Goal: Task Accomplishment & Management: Use online tool/utility

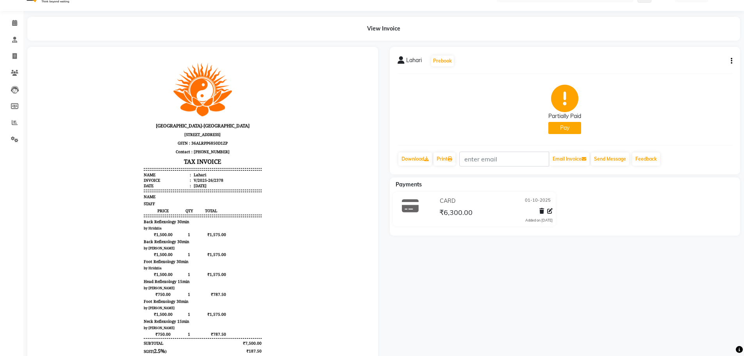
click at [730, 61] on icon "button" at bounding box center [731, 61] width 2 height 0
click at [689, 78] on div "Edit Invoice" at bounding box center [692, 76] width 53 height 10
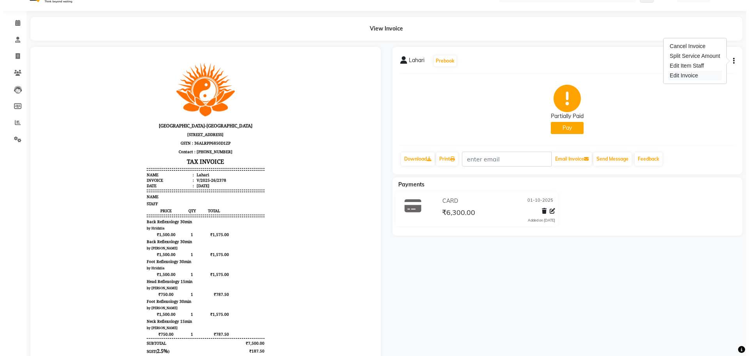
select select "service"
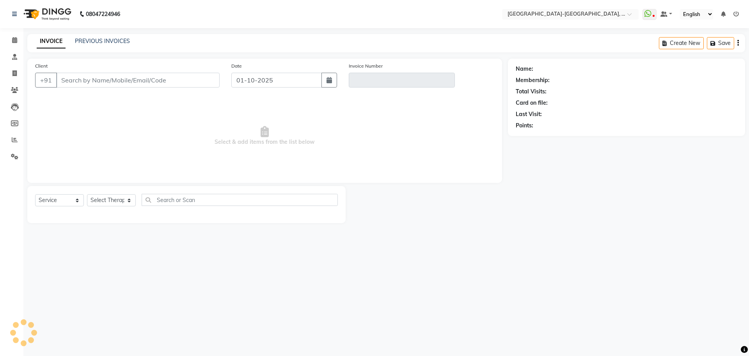
type input "8977883606"
type input "V/2025-26/2378"
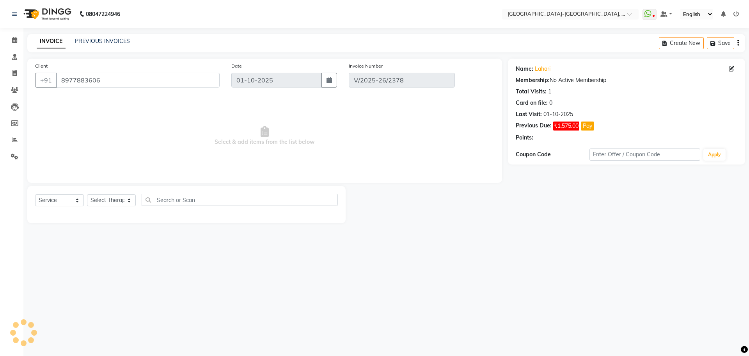
select select "select"
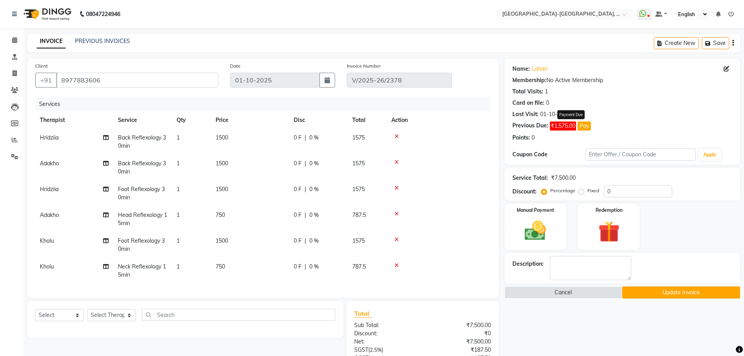
click at [587, 124] on button "Pay" at bounding box center [583, 125] width 13 height 9
select select "1"
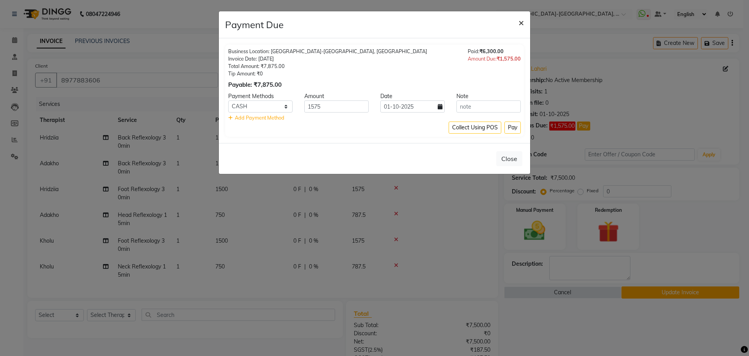
click at [521, 23] on span "×" at bounding box center [521, 22] width 5 height 12
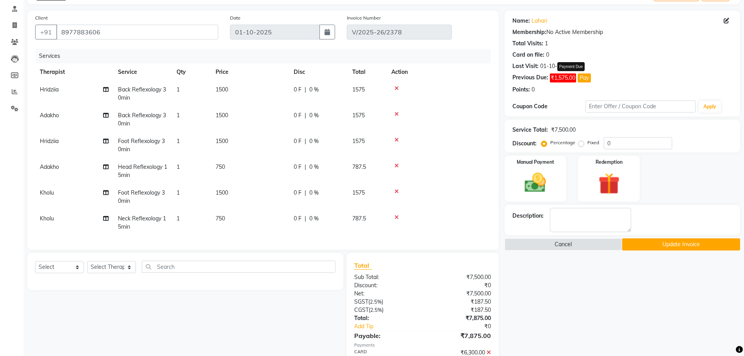
scroll to position [90, 0]
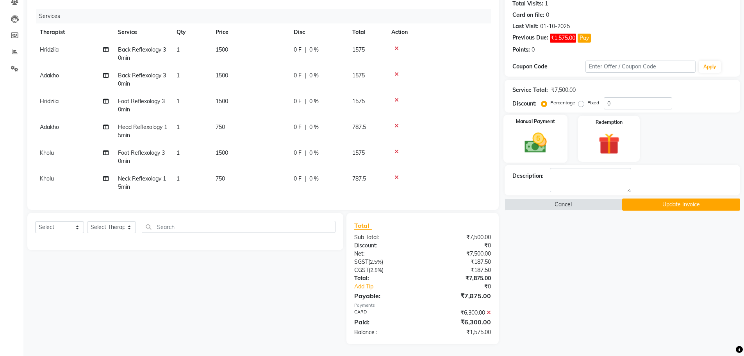
click at [541, 130] on img at bounding box center [535, 142] width 36 height 25
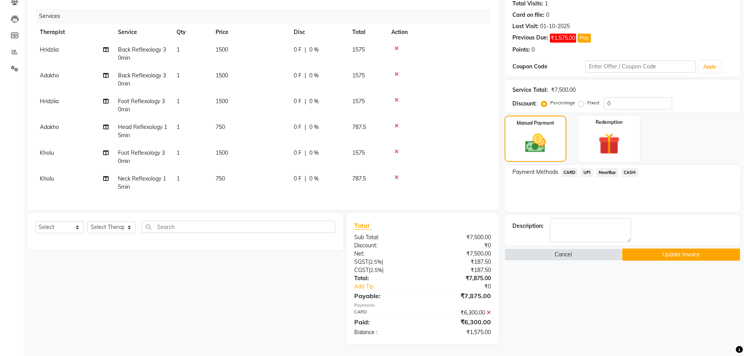
click at [570, 168] on span "CARD" at bounding box center [569, 172] width 17 height 9
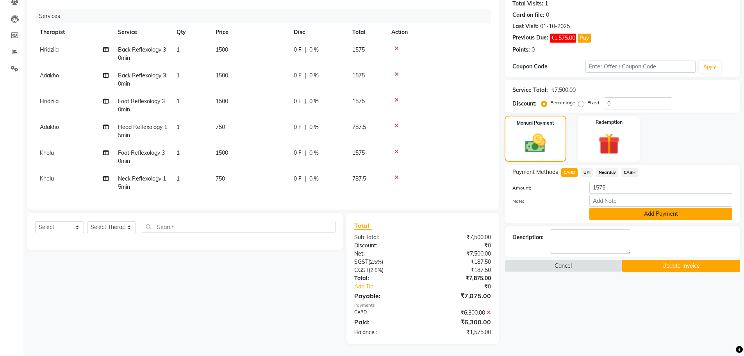
click at [611, 210] on button "Add Payment" at bounding box center [660, 214] width 143 height 12
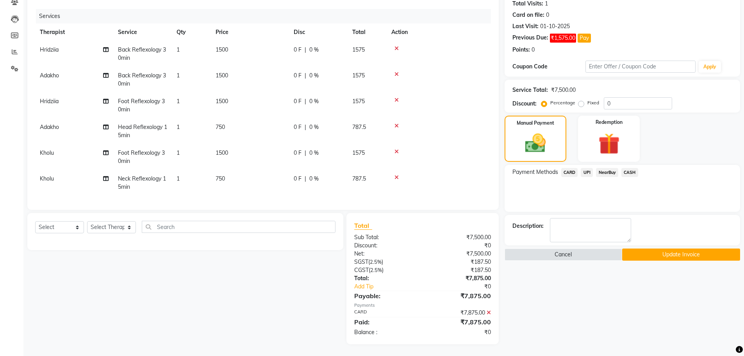
click at [664, 256] on button "Update Invoice" at bounding box center [681, 254] width 118 height 12
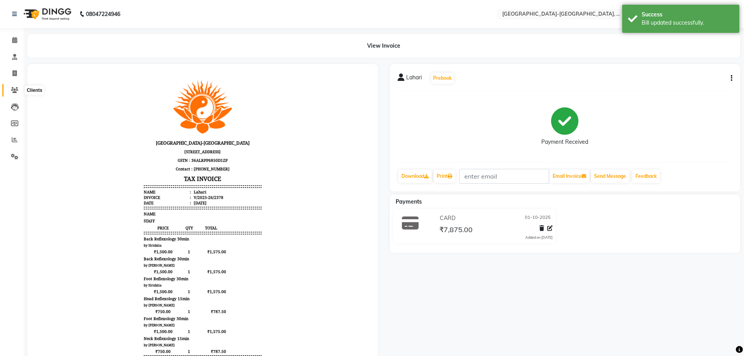
click at [15, 87] on icon at bounding box center [14, 90] width 7 height 6
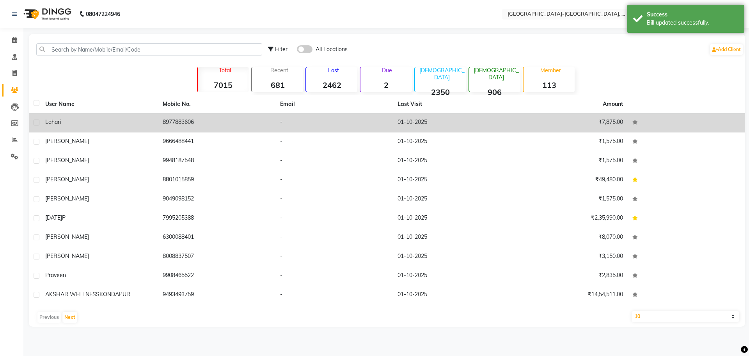
click at [98, 123] on div "Lahari" at bounding box center [99, 122] width 108 height 8
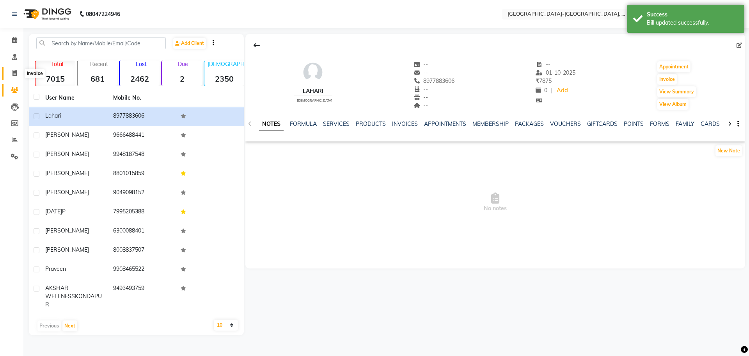
click at [14, 74] on icon at bounding box center [14, 73] width 4 height 6
select select "service"
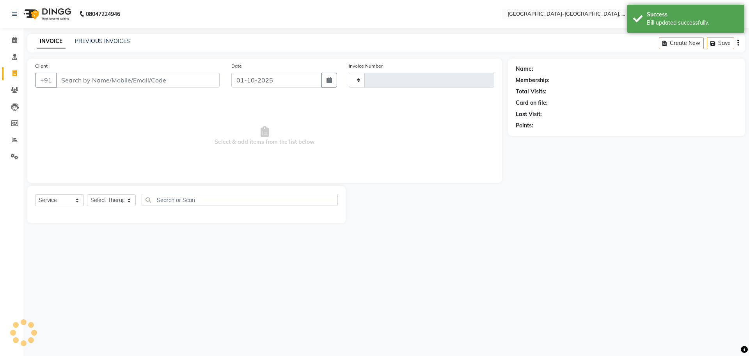
type input "2379"
select select "5851"
click at [91, 44] on link "PREVIOUS INVOICES" at bounding box center [102, 40] width 55 height 7
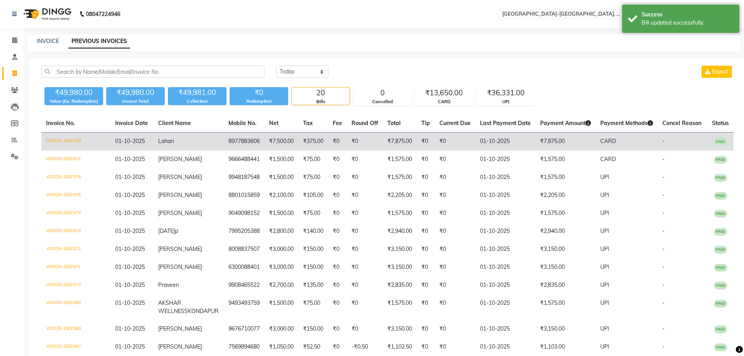
click at [171, 139] on span "Lahari" at bounding box center [166, 140] width 16 height 7
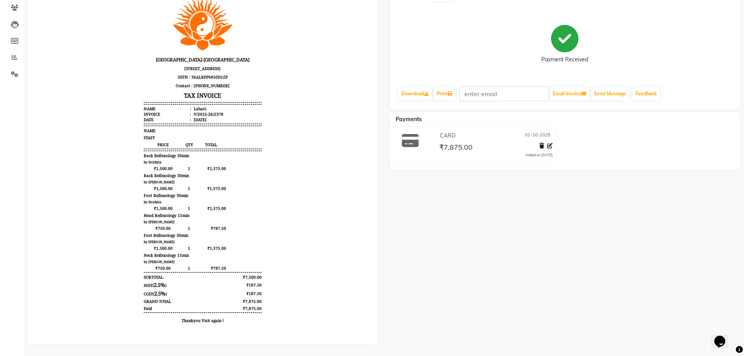
scroll to position [88, 0]
click at [20, 51] on link "Reports" at bounding box center [11, 57] width 19 height 13
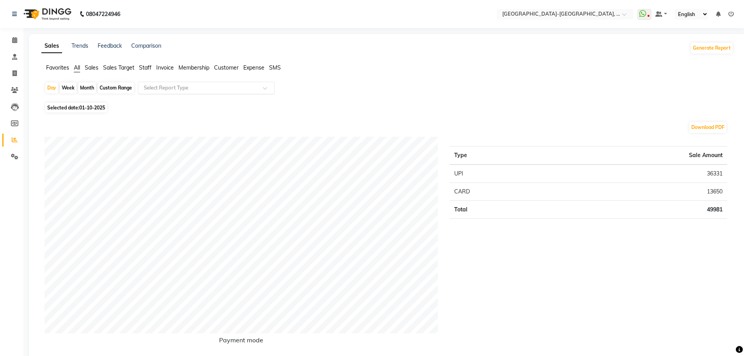
click at [249, 84] on input "text" at bounding box center [198, 88] width 112 height 8
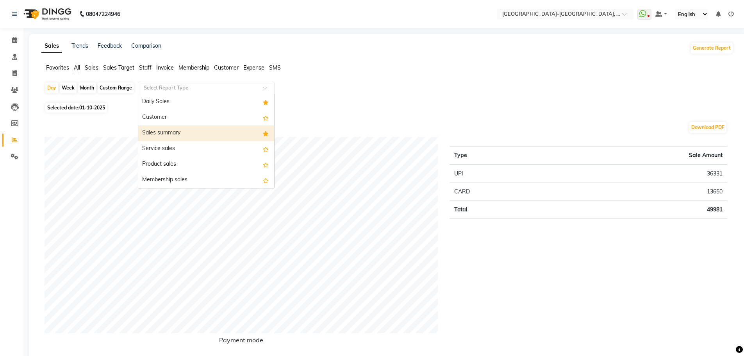
click at [239, 127] on div "Sales summary" at bounding box center [206, 133] width 136 height 16
select select "full_report"
select select "pdf"
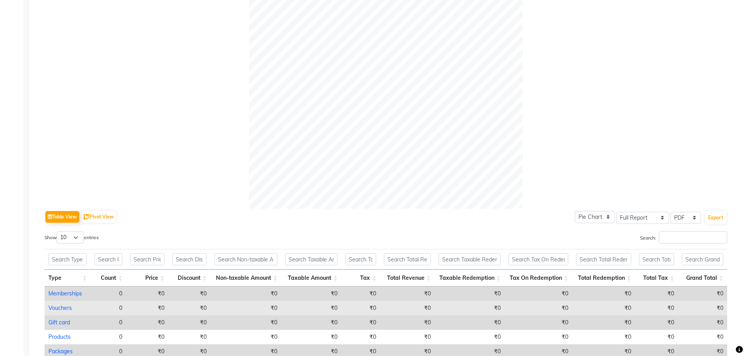
scroll to position [320, 0]
